Goal: Transaction & Acquisition: Download file/media

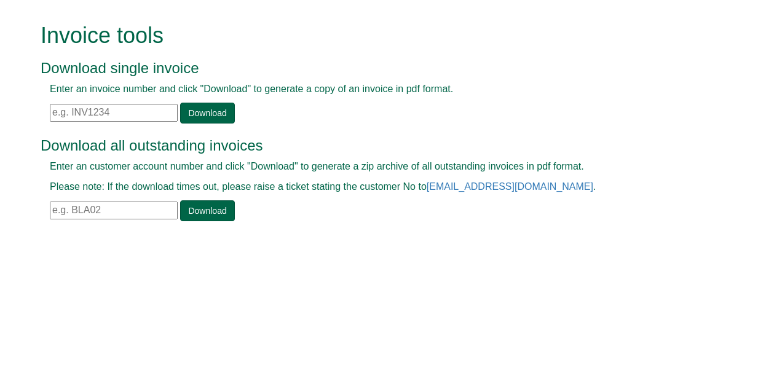
click at [114, 112] on input "text" at bounding box center [114, 113] width 128 height 18
paste input "BOI09"
type input "BOI09"
drag, startPoint x: 114, startPoint y: 112, endPoint x: 7, endPoint y: 117, distance: 107.1
click at [7, 117] on form "Invoice tools Download single invoice Enter an invoice number and click "Downlo…" at bounding box center [391, 123] width 782 height 247
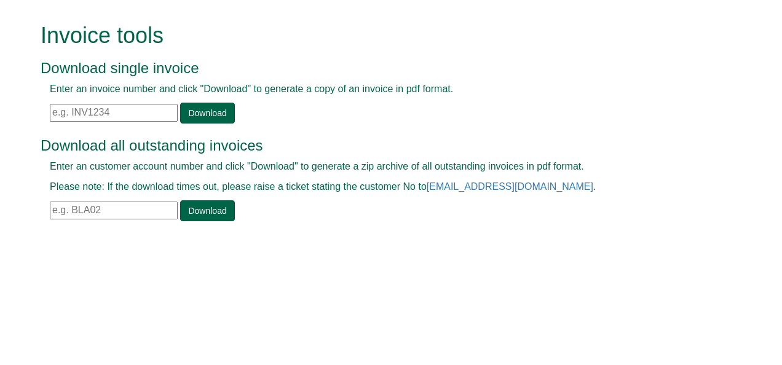
click at [468, 247] on html "Invoice tools Download single invoice Enter an invoice number and click "Downlo…" at bounding box center [391, 123] width 782 height 247
click at [93, 113] on input "text" at bounding box center [114, 113] width 128 height 18
paste input "BOI09"
drag, startPoint x: 93, startPoint y: 113, endPoint x: 0, endPoint y: 122, distance: 93.3
click at [0, 122] on html "Invoice tools Download single invoice Enter an invoice number and click "Downlo…" at bounding box center [391, 123] width 782 height 247
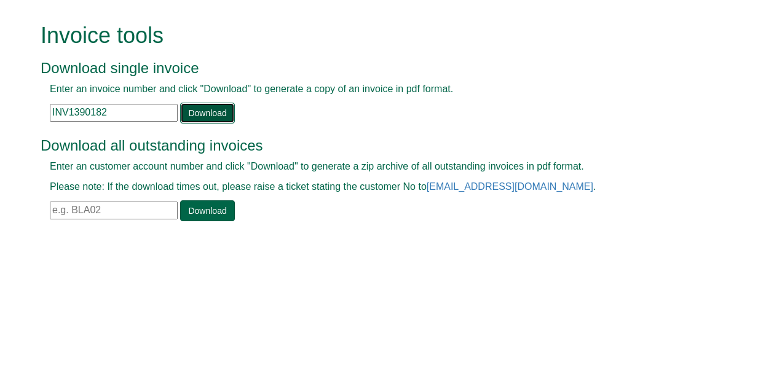
click at [210, 118] on link "Download" at bounding box center [207, 113] width 54 height 21
drag, startPoint x: 108, startPoint y: 114, endPoint x: 19, endPoint y: 100, distance: 90.4
click at [19, 100] on form "Invoice tools Download single invoice Enter an invoice number and click "Downlo…" at bounding box center [391, 123] width 782 height 247
paste input "81988"
click at [187, 117] on link "Download" at bounding box center [207, 113] width 54 height 21
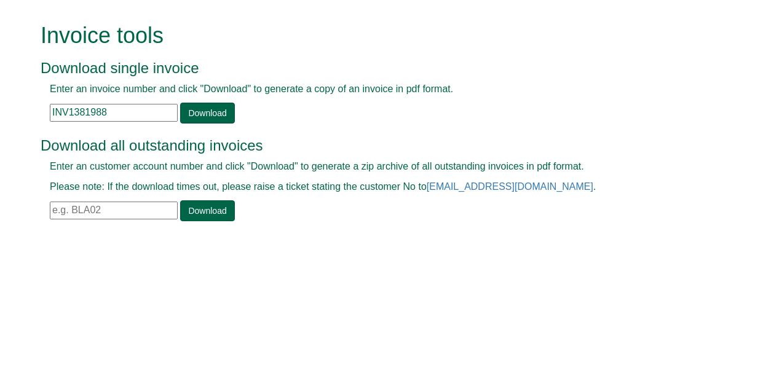
drag, startPoint x: 116, startPoint y: 109, endPoint x: 0, endPoint y: 153, distance: 123.6
click at [0, 153] on html "Invoice tools Download single invoice Enter an invoice number and click "Downlo…" at bounding box center [391, 123] width 782 height 247
paste input "90176"
type input "INV1390176"
click at [194, 114] on link "Download" at bounding box center [207, 113] width 54 height 21
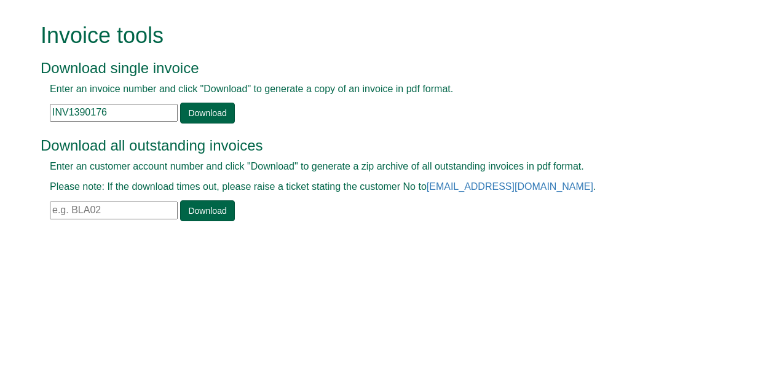
click at [132, 211] on input "text" at bounding box center [114, 211] width 128 height 18
paste input "ACC06"
type input "ACC06"
click at [215, 214] on link "Download" at bounding box center [207, 210] width 54 height 21
